Goal: Task Accomplishment & Management: Complete application form

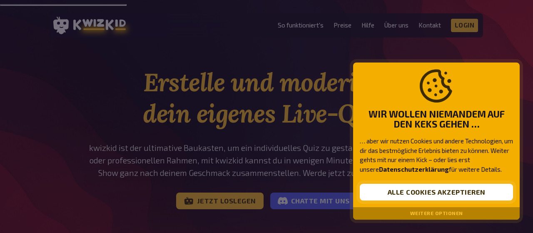
click at [482, 193] on button "Alle Cookies akzeptieren" at bounding box center [436, 192] width 153 height 17
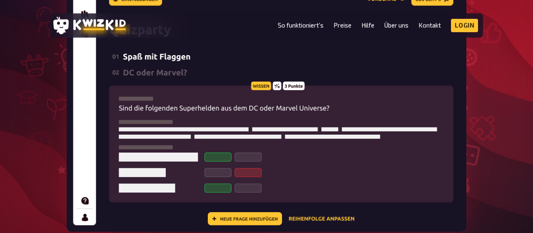
scroll to position [285, 0]
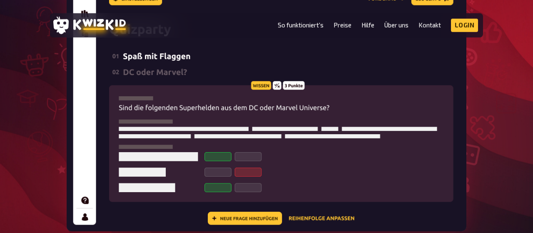
click at [245, 221] on img at bounding box center [267, 94] width 400 height 274
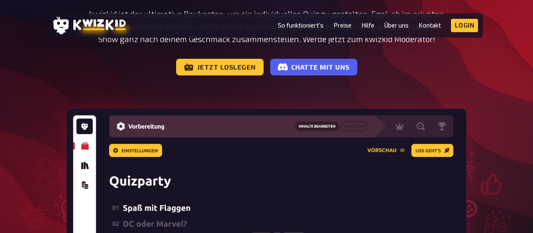
scroll to position [0, 0]
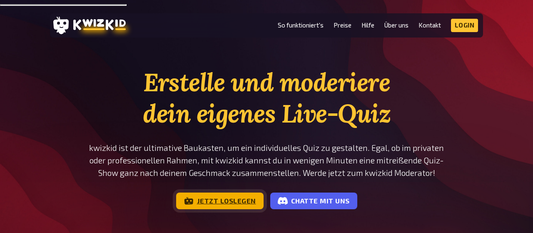
click at [230, 203] on link "Jetzt loslegen" at bounding box center [219, 200] width 87 height 17
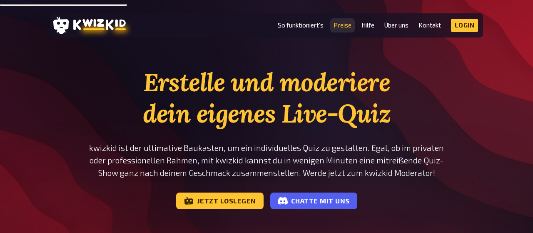
click at [345, 28] on link "Preise" at bounding box center [342, 25] width 18 height 7
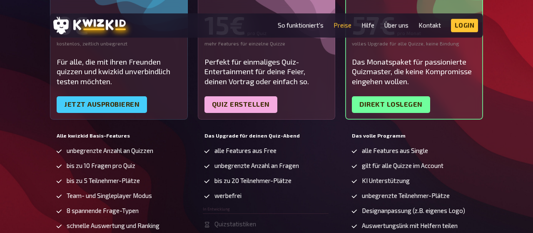
scroll to position [196, 0]
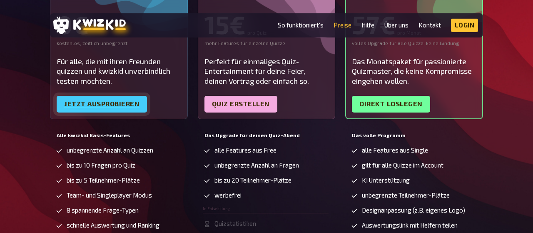
click at [113, 103] on link "Jetzt ausprobieren" at bounding box center [102, 104] width 90 height 17
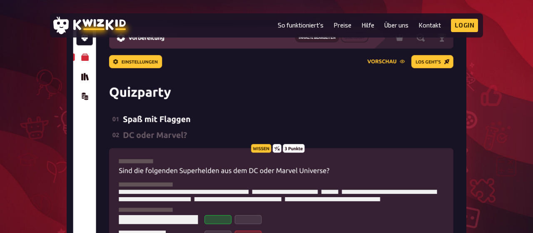
click at [150, 132] on img at bounding box center [267, 157] width 400 height 274
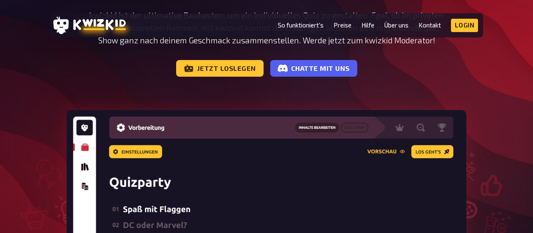
scroll to position [130, 0]
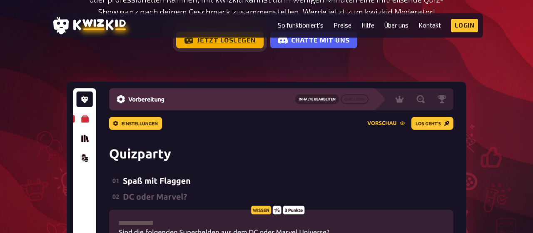
scroll to position [0, 0]
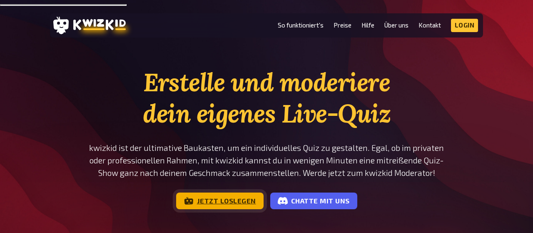
click at [236, 200] on link "Jetzt loslegen" at bounding box center [219, 200] width 87 height 17
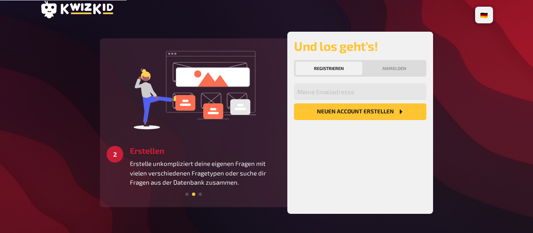
scroll to position [26, 0]
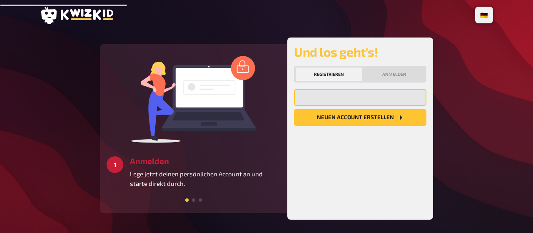
click at [358, 91] on input "email" at bounding box center [360, 97] width 132 height 17
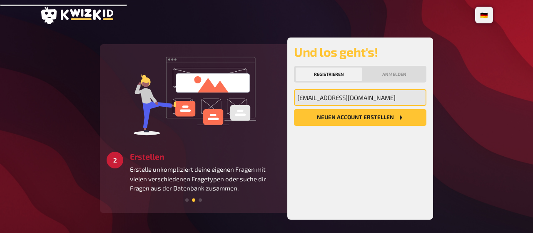
type input "jessicalebert97@gmail.com"
click at [294, 109] on button "Neuen Account Erstellen" at bounding box center [360, 117] width 132 height 17
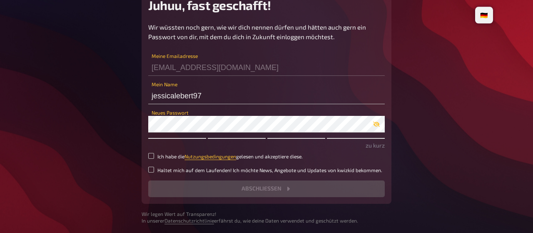
scroll to position [48, 0]
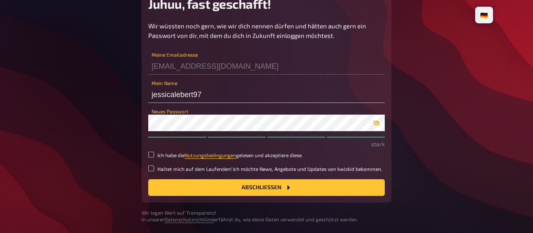
click at [375, 122] on icon "button" at bounding box center [376, 122] width 7 height 5
click at [154, 154] on input "Ich habe die Nutzungsbedingungen gelesen und akzeptiere diese." at bounding box center [151, 155] width 6 height 6
checkbox input "true"
click at [186, 189] on button "Abschließen" at bounding box center [266, 187] width 236 height 17
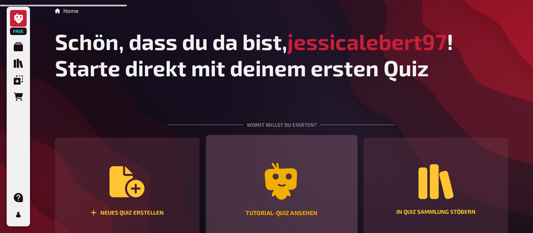
scroll to position [55, 0]
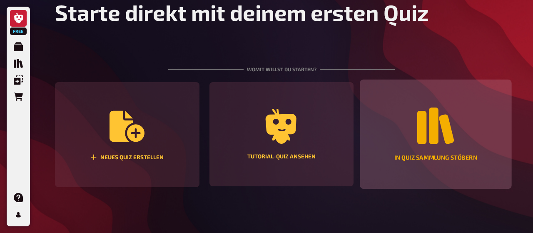
click at [389, 117] on div "In Quiz Sammlung stöbern" at bounding box center [436, 133] width 152 height 109
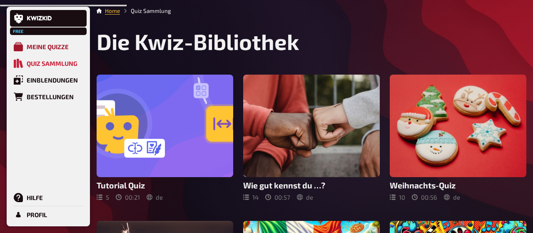
click at [44, 50] on div "Meine Quizze" at bounding box center [48, 46] width 42 height 7
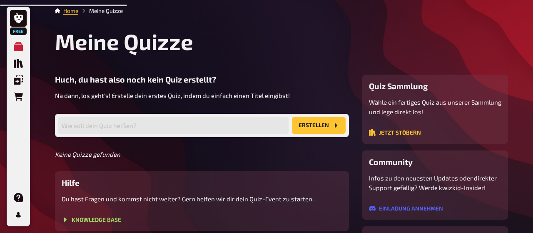
click at [298, 122] on button "Erstellen" at bounding box center [319, 125] width 54 height 17
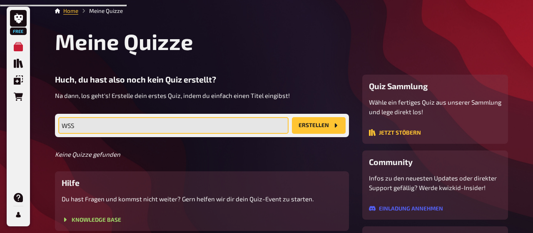
type input "WSS"
click at [292, 117] on button "Erstellen" at bounding box center [319, 125] width 54 height 17
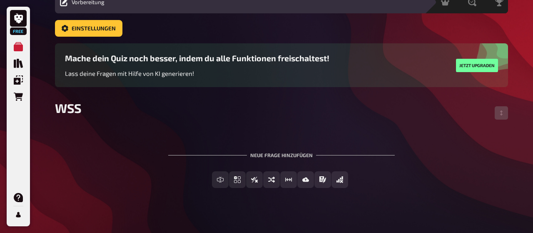
scroll to position [39, 0]
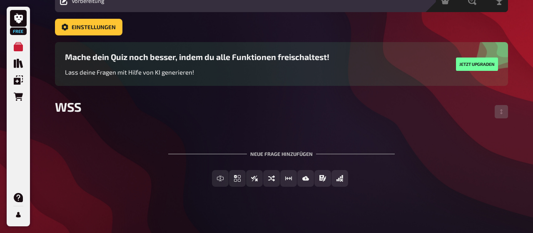
click at [280, 155] on div "Neue Frage hinzufügen" at bounding box center [281, 150] width 226 height 26
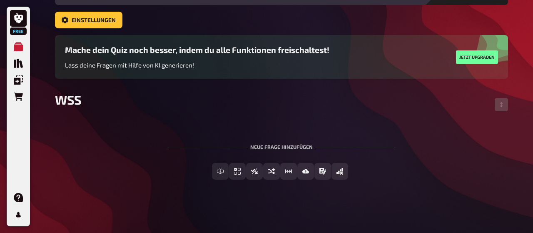
scroll to position [0, 0]
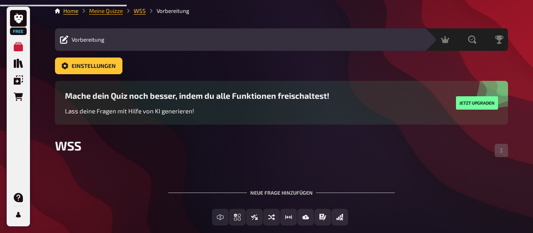
click at [110, 12] on link "Meine Quizze" at bounding box center [106, 10] width 34 height 7
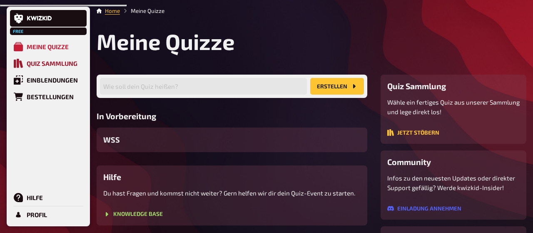
click at [27, 60] on div "Quiz Sammlung" at bounding box center [52, 63] width 51 height 7
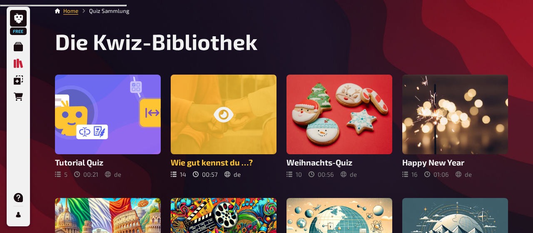
click at [263, 96] on div at bounding box center [224, 114] width 106 height 79
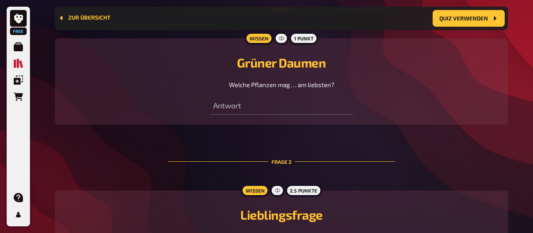
scroll to position [316, 0]
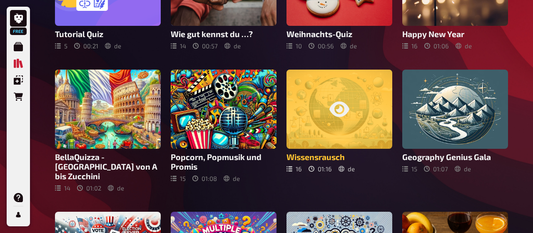
scroll to position [129, 0]
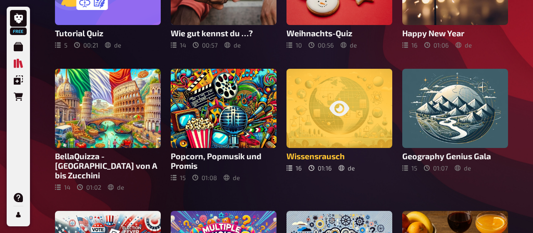
click at [351, 117] on div at bounding box center [339, 108] width 106 height 79
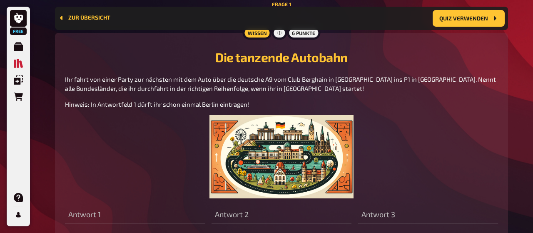
scroll to position [392, 0]
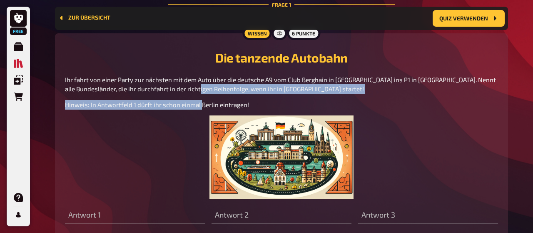
drag, startPoint x: 203, startPoint y: 102, endPoint x: 183, endPoint y: 78, distance: 30.7
click at [183, 78] on div "Ihr fahrt von einer Party zur nächsten mit dem Auto über die deutsche A9 vom Cl…" at bounding box center [281, 137] width 433 height 124
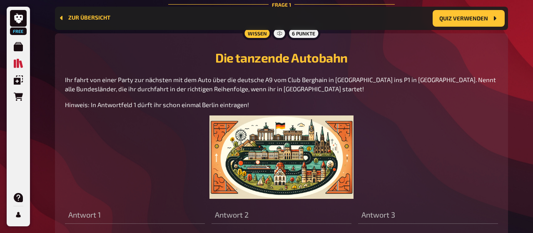
click at [183, 78] on span "Ihr fahrt von einer Party zur nächsten mit dem Auto über die deutsche A9 vom Cl…" at bounding box center [281, 84] width 432 height 17
click at [209, 92] on span "Ihr fahrt von einer Party zur nächsten mit dem Auto über die deutsche A9 vom Cl…" at bounding box center [281, 84] width 432 height 17
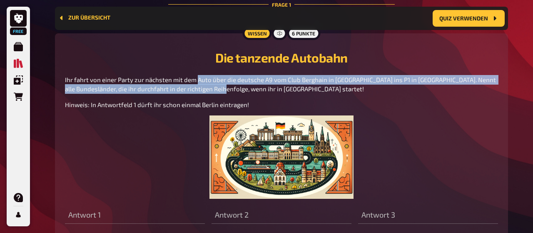
drag, startPoint x: 209, startPoint y: 92, endPoint x: 195, endPoint y: 84, distance: 16.6
click at [195, 84] on p "Ihr fahrt von einer Party zur nächsten mit dem Auto über die deutsche A9 vom Cl…" at bounding box center [281, 84] width 433 height 19
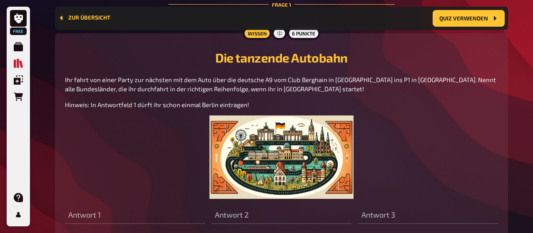
click at [195, 84] on p "Ihr fahrt von einer Party zur nächsten mit dem Auto über die deutsche A9 vom Cl…" at bounding box center [281, 84] width 433 height 19
drag, startPoint x: 195, startPoint y: 84, endPoint x: 229, endPoint y: 95, distance: 36.1
click at [229, 95] on div "Ihr fahrt von einer Party zur nächsten mit dem Auto über die deutsche A9 vom Cl…" at bounding box center [281, 137] width 433 height 124
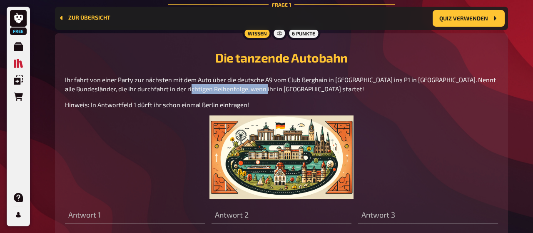
drag, startPoint x: 229, startPoint y: 95, endPoint x: 191, endPoint y: 88, distance: 38.9
click at [191, 88] on div "Ihr fahrt von einer Party zur nächsten mit dem Auto über die deutsche A9 vom Cl…" at bounding box center [281, 137] width 433 height 124
click at [191, 88] on span "Ihr fahrt von einer Party zur nächsten mit dem Auto über die deutsche A9 vom Cl…" at bounding box center [281, 84] width 432 height 17
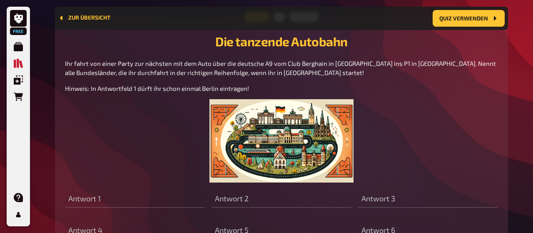
scroll to position [367, 0]
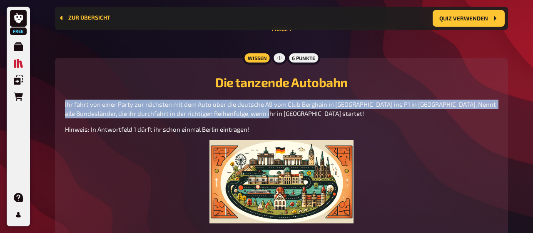
drag, startPoint x: 257, startPoint y: 113, endPoint x: 61, endPoint y: 102, distance: 196.8
click at [61, 102] on div "Wissen 6 Punkte Die tanzende Autobahn Ihr fahrt von einer Party zur nächsten mi…" at bounding box center [281, 174] width 453 height 232
copy span "Ihr fahrt von einer Party zur nächsten mit dem Auto über die deutsche A9 vom Cl…"
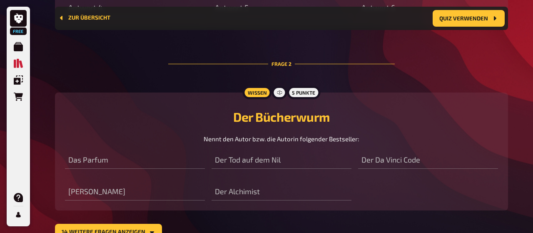
scroll to position [661, 0]
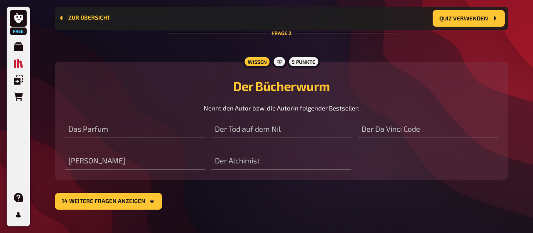
click at [274, 109] on span "Nennt den Autor bzw. die Autorin folgender Bestseller:" at bounding box center [282, 107] width 156 height 7
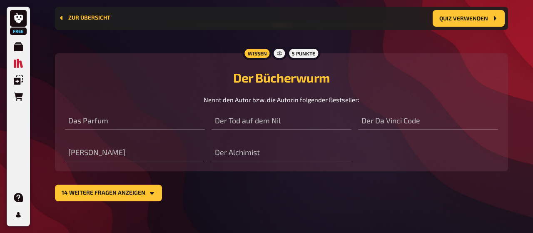
scroll to position [678, 0]
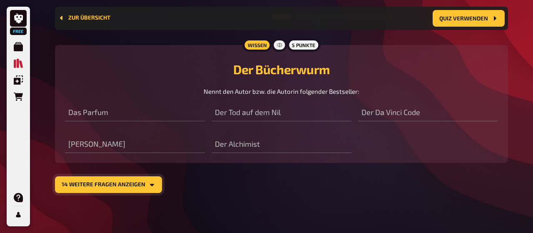
click at [127, 178] on button "14 weitere Fragen anzeigen" at bounding box center [108, 184] width 107 height 17
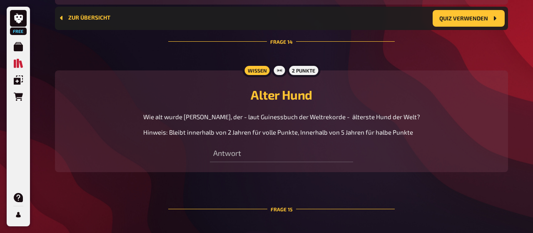
scroll to position [3231, 0]
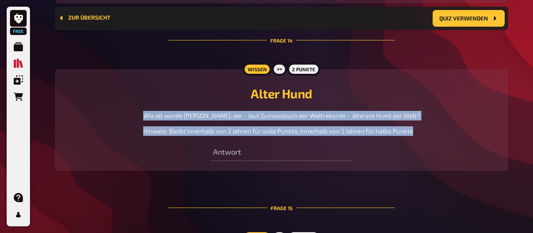
drag, startPoint x: 148, startPoint y: 117, endPoint x: 422, endPoint y: 129, distance: 275.0
click at [422, 129] on div "Wie alt wurde Bobi, der - laut Guinessbuch der Weltrekorde - älterste Hund der …" at bounding box center [281, 123] width 433 height 25
copy div "Wie alt wurde Bobi, der - laut Guinessbuch der Weltrekorde - älterste Hund der …"
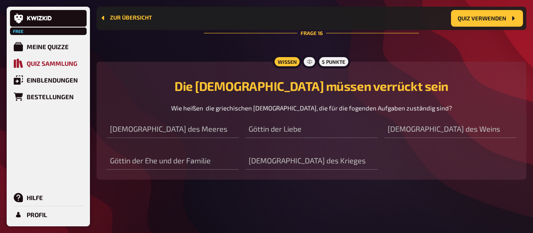
scroll to position [3672, 0]
click at [23, 69] on link "Quiz Sammlung" at bounding box center [48, 63] width 77 height 17
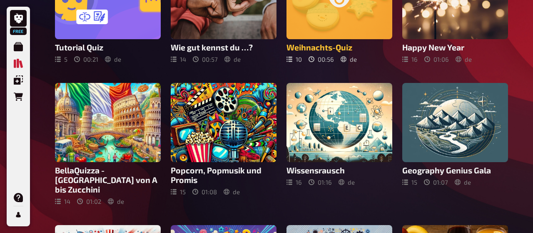
scroll to position [118, 0]
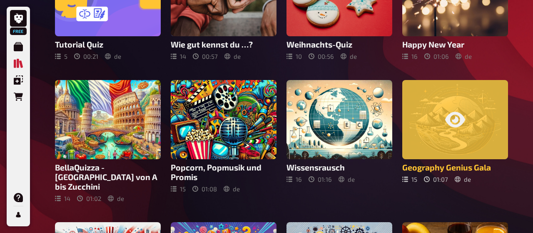
click at [436, 129] on div at bounding box center [455, 119] width 106 height 79
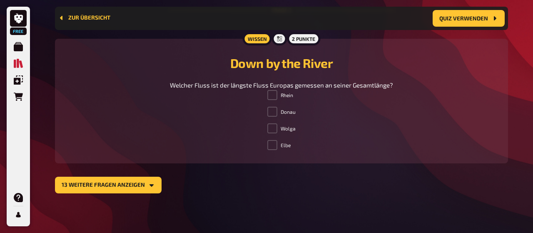
scroll to position [641, 0]
click at [125, 190] on button "13 weitere Fragen anzeigen" at bounding box center [108, 184] width 107 height 17
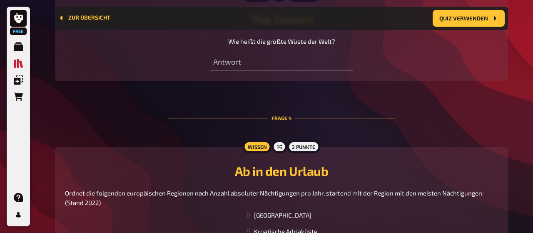
scroll to position [875, 0]
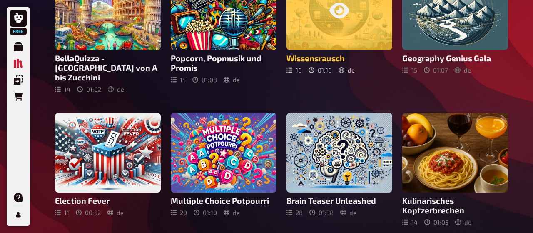
scroll to position [227, 0]
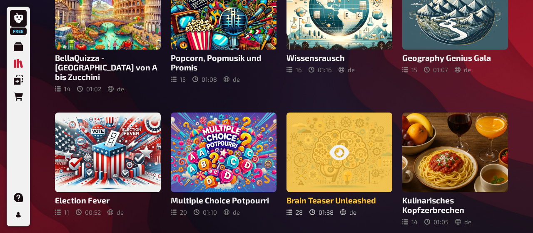
click at [368, 153] on div at bounding box center [339, 151] width 106 height 79
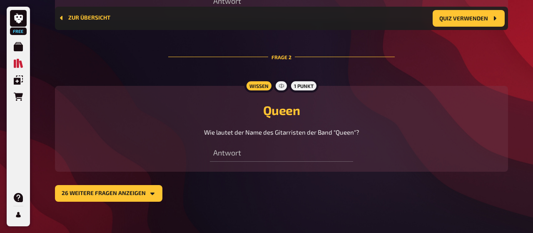
scroll to position [425, 0]
click at [122, 198] on button "26 weitere Fragen anzeigen" at bounding box center [108, 193] width 107 height 17
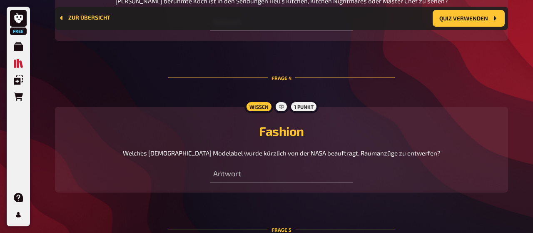
scroll to position [709, 0]
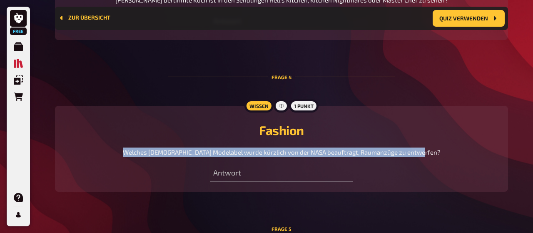
drag, startPoint x: 363, startPoint y: 164, endPoint x: 135, endPoint y: 152, distance: 228.5
click at [135, 152] on div "Welches italienische Modelabel wurde kürzlich von der NASA beauftragt, Raumanzü…" at bounding box center [281, 152] width 433 height 10
copy span "Welches italienische Modelabel wurde kürzlich von der NASA beauftragt, Raumanzü…"
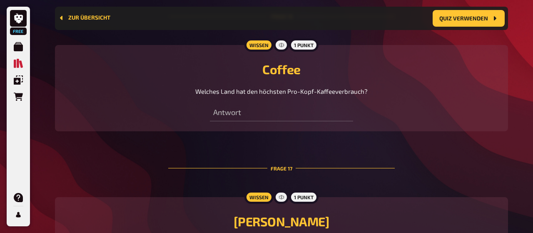
scroll to position [2600, 0]
